Goal: Check status: Check status

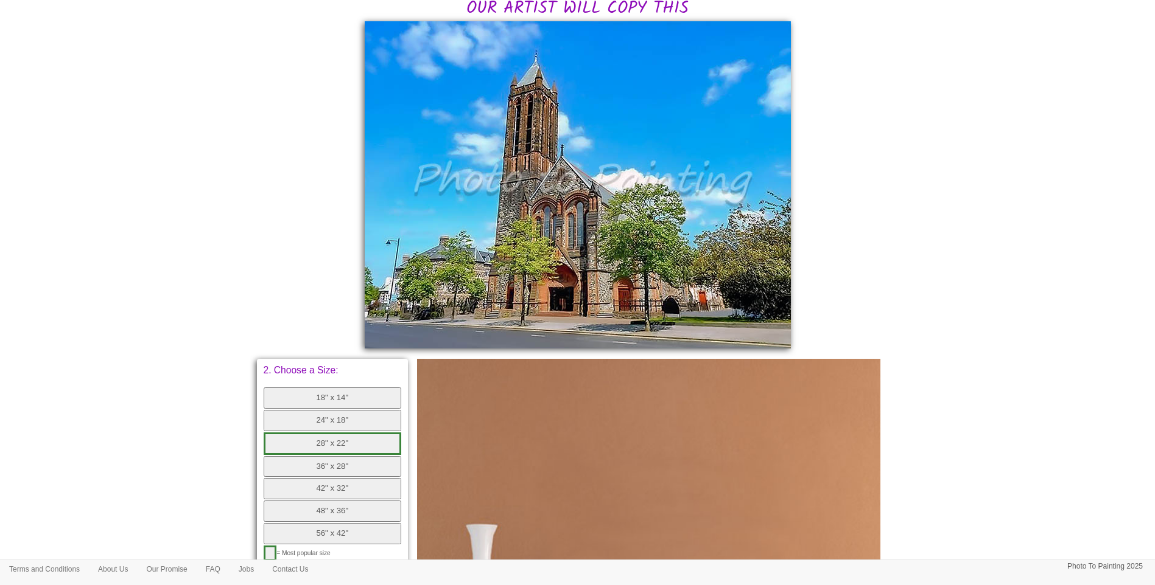
scroll to position [304, 0]
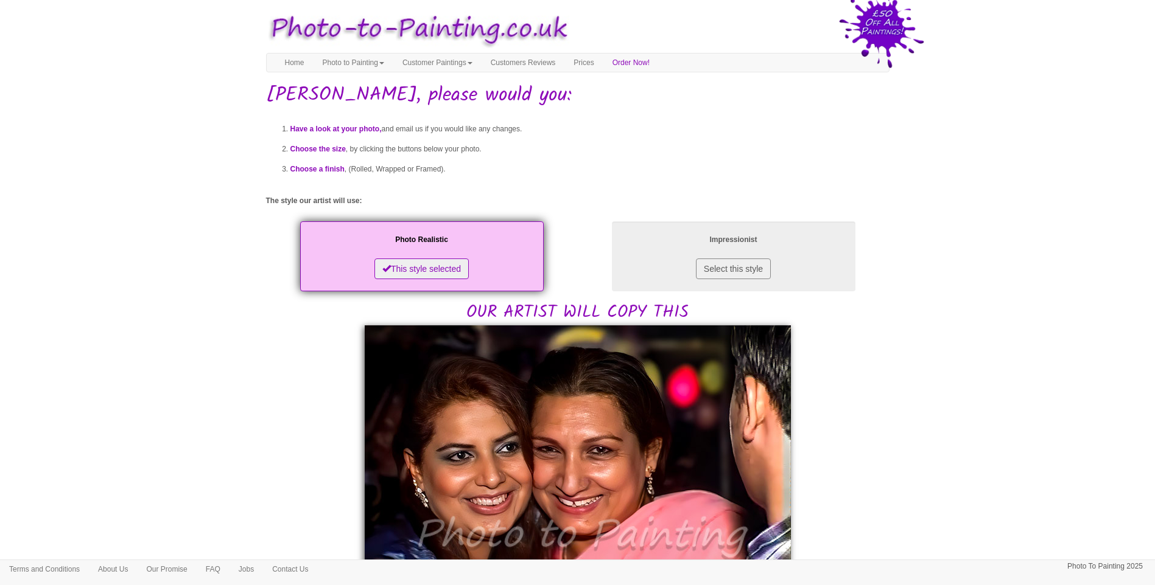
drag, startPoint x: 1011, startPoint y: 449, endPoint x: 833, endPoint y: 479, distance: 180.2
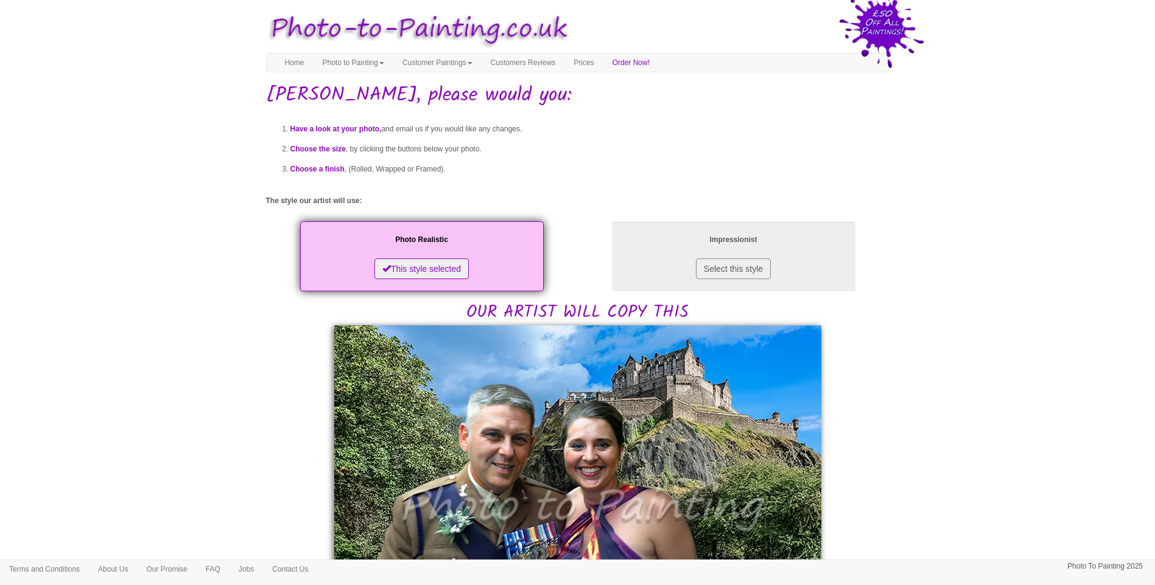
click at [976, 502] on body "Your painting - risk free Toggle navigation Menu Home Photo to Painting Photo t…" at bounding box center [577, 588] width 1155 height 1165
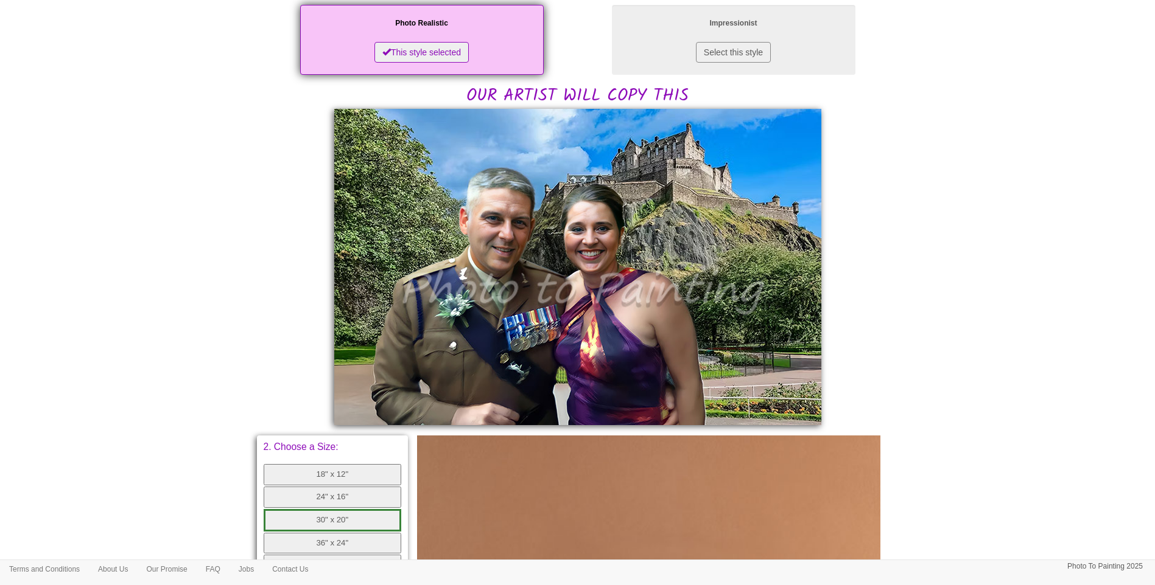
scroll to position [304, 0]
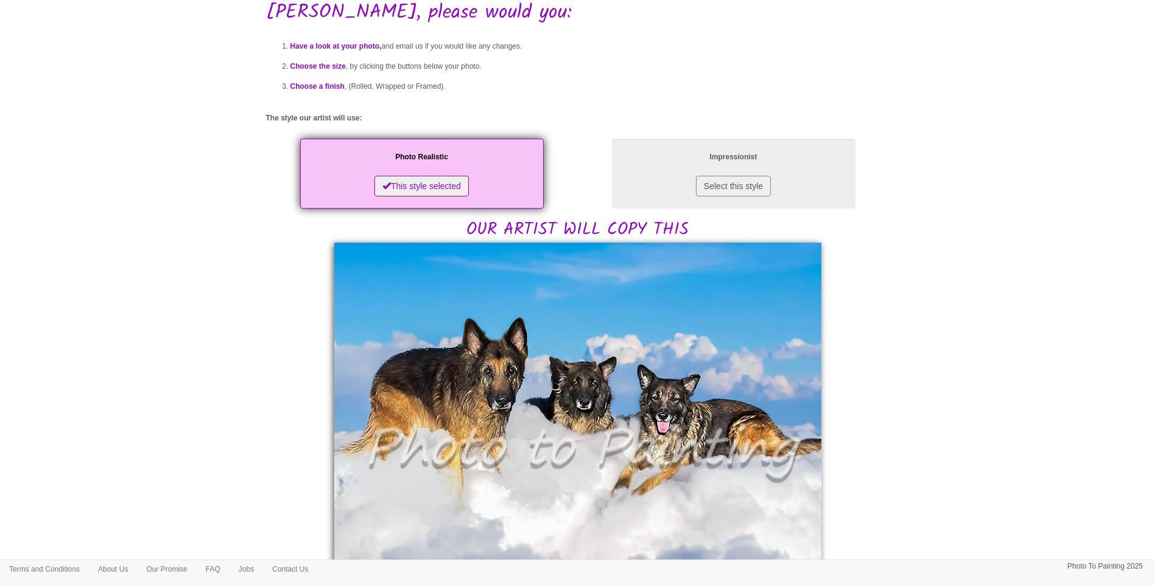
scroll to position [203, 0]
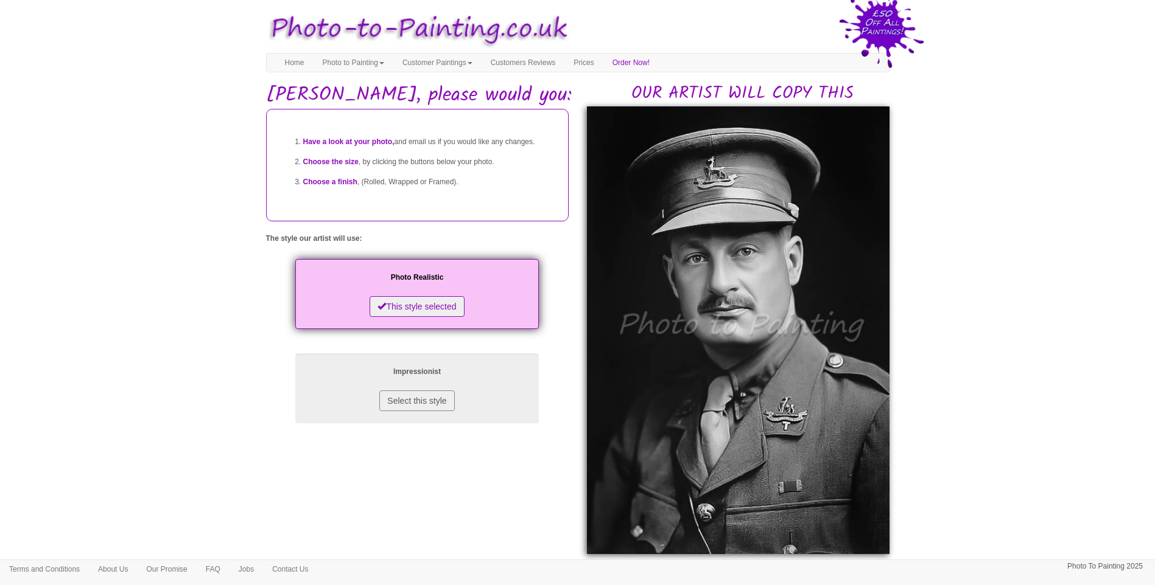
click at [964, 329] on body "Your painting - risk free Toggle navigation Menu Home Photo to Painting Photo t…" at bounding box center [577, 544] width 1155 height 1077
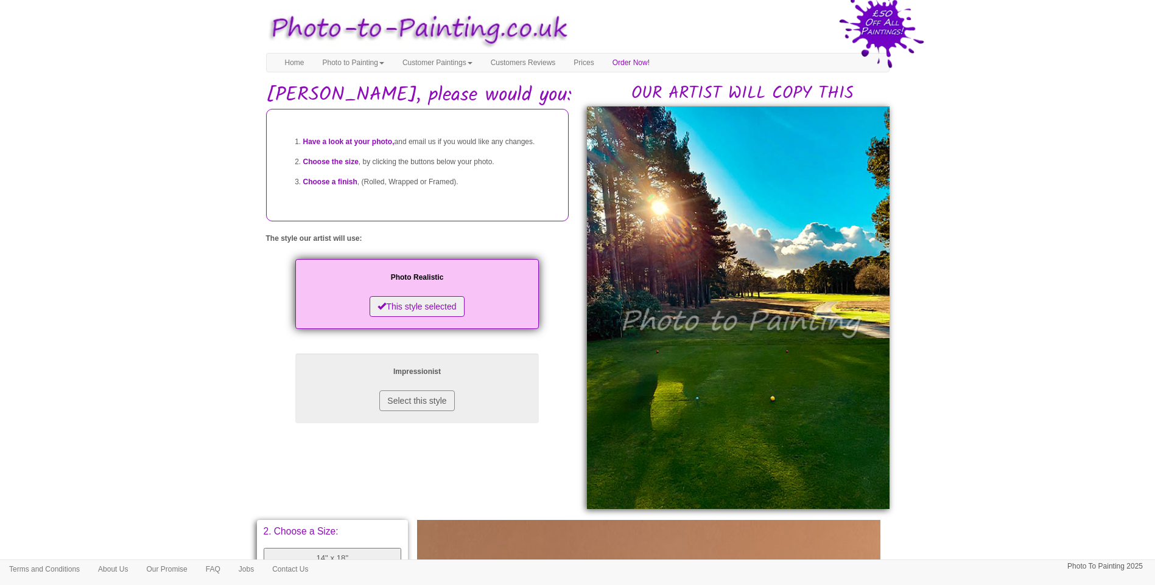
click at [1032, 349] on body "Your painting - risk free Toggle navigation Menu Home Photo to Painting Photo t…" at bounding box center [577, 522] width 1155 height 1033
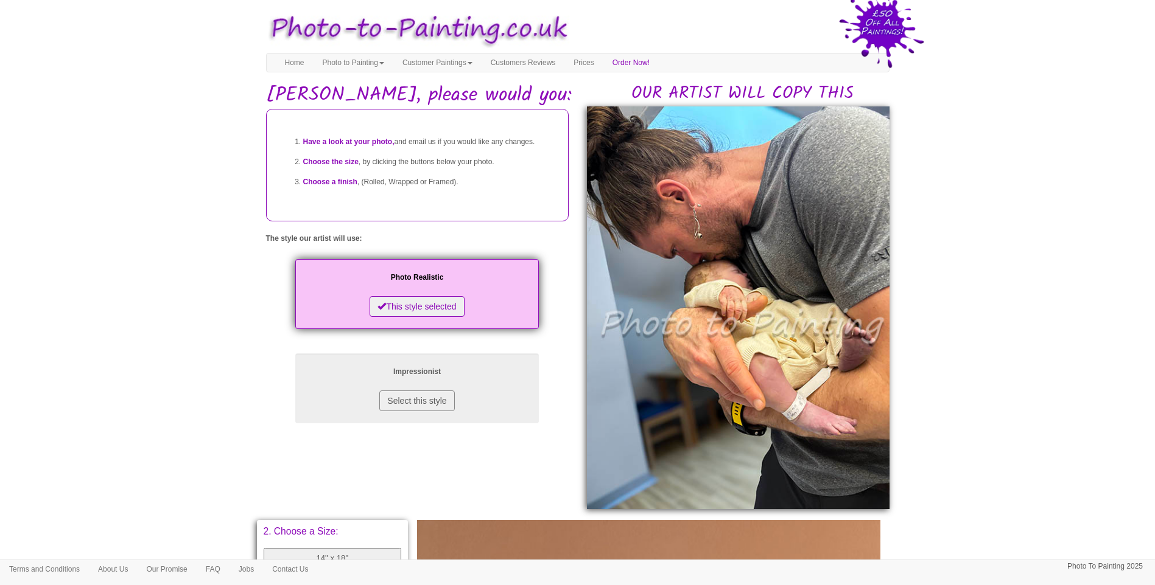
click at [220, 408] on body "Your painting - risk free Toggle navigation Menu Home Photo to Painting Photo t…" at bounding box center [577, 522] width 1155 height 1033
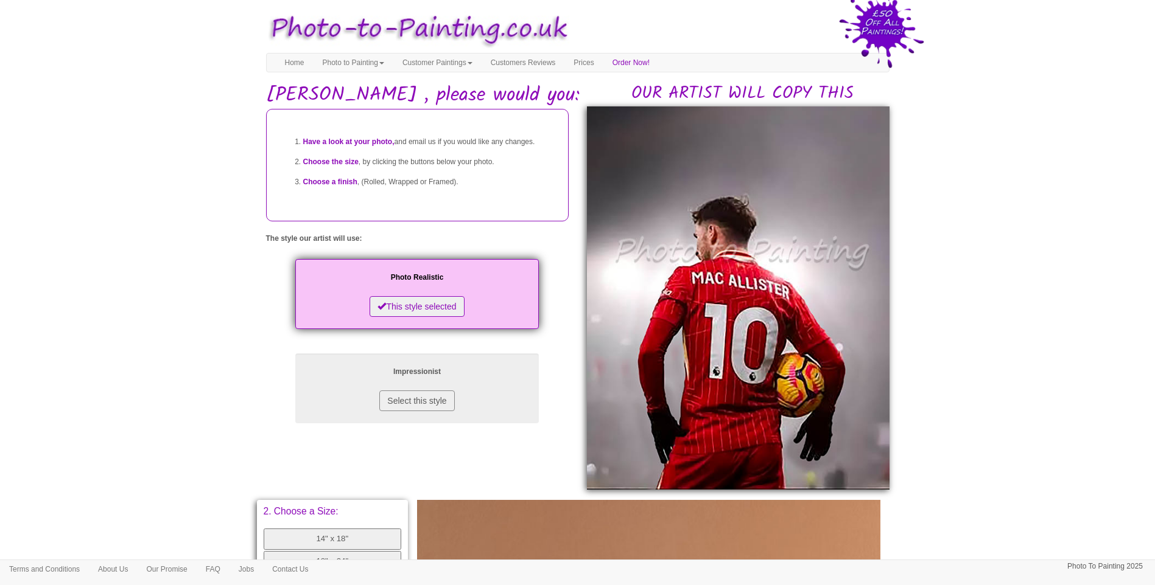
drag, startPoint x: 1059, startPoint y: 410, endPoint x: 973, endPoint y: 423, distance: 86.8
click at [1056, 410] on body "Your painting - risk free Toggle navigation Menu Home Photo to Painting Photo t…" at bounding box center [577, 512] width 1155 height 1013
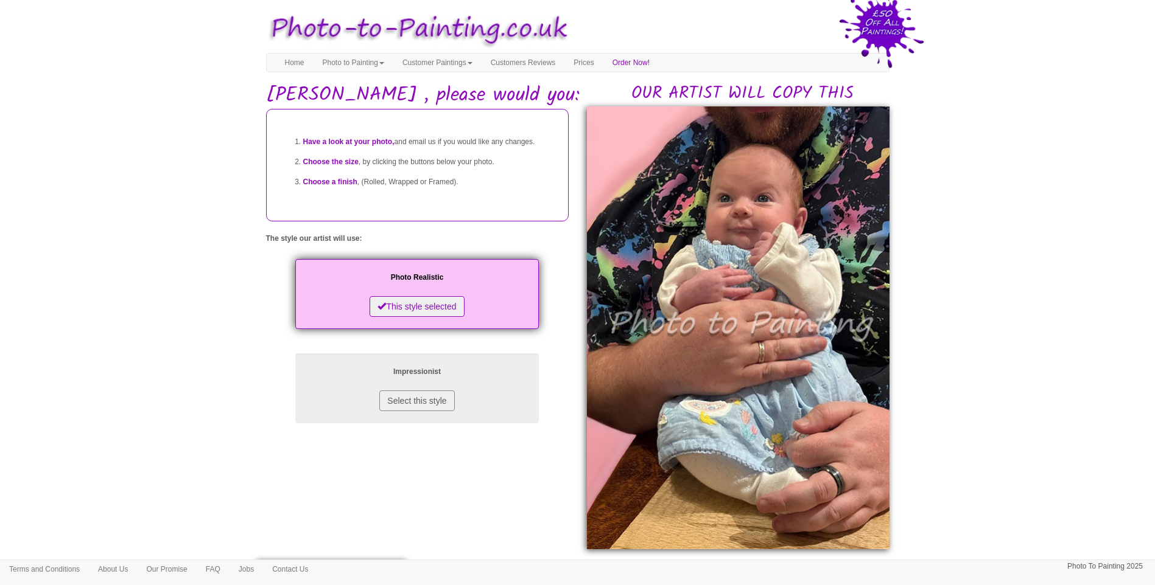
click at [340, 488] on div "Have a look at your photo, and email us if you would like any changes. Choose t…" at bounding box center [577, 329] width 641 height 441
click at [235, 417] on body "Your painting - risk free Toggle navigation Menu Home Photo to Painting Photo t…" at bounding box center [577, 542] width 1155 height 1072
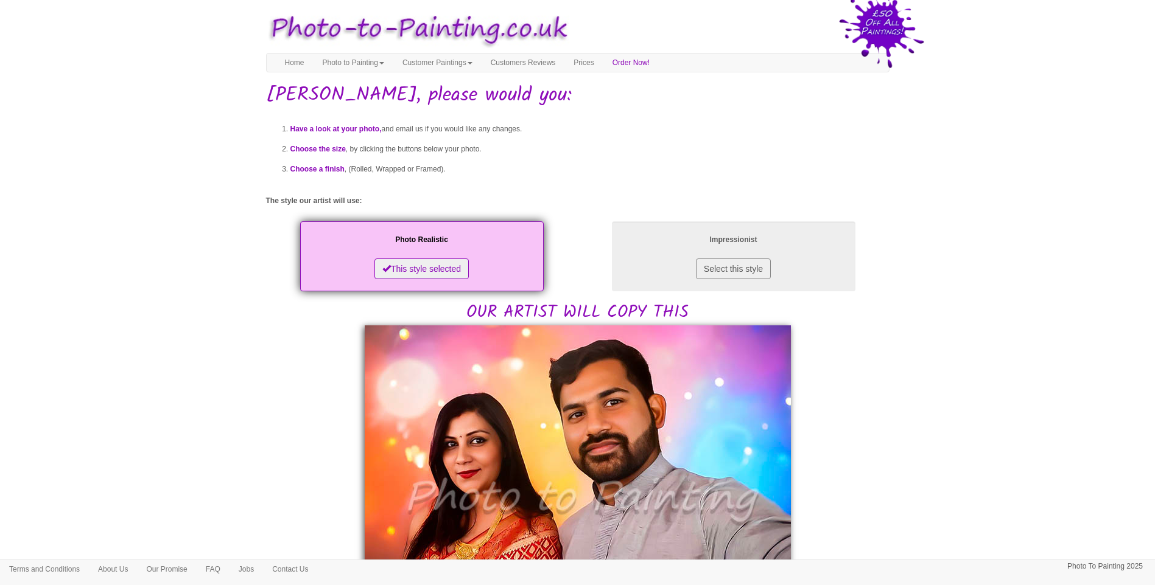
click at [224, 384] on body "Your painting - risk free Toggle navigation Menu Home Photo to Painting Photo t…" at bounding box center [577, 586] width 1155 height 1161
click at [102, 449] on body "Your painting - risk free Toggle navigation Menu Home Photo to Painting Photo t…" at bounding box center [577, 586] width 1155 height 1161
click at [223, 354] on body "Your painting - risk free Toggle navigation Menu Home Photo to Painting Photo t…" at bounding box center [577, 586] width 1155 height 1161
